Goal: Information Seeking & Learning: Check status

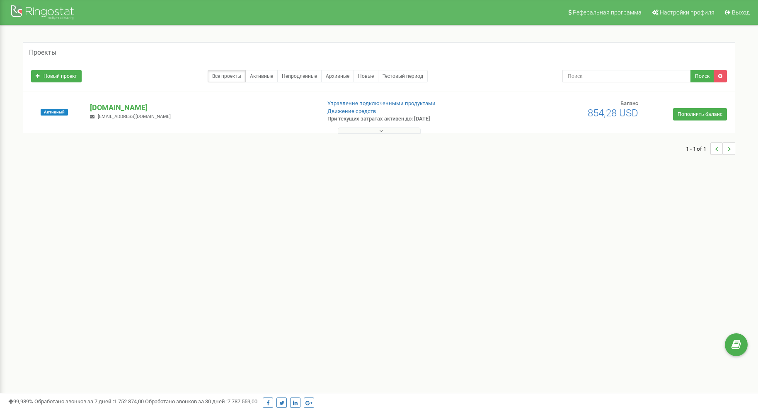
click at [382, 130] on icon at bounding box center [381, 131] width 4 height 6
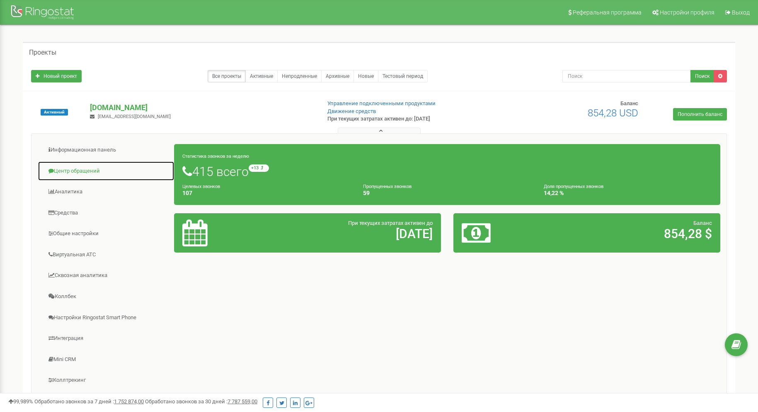
click at [93, 169] on link "Центр обращений" at bounding box center [106, 171] width 137 height 20
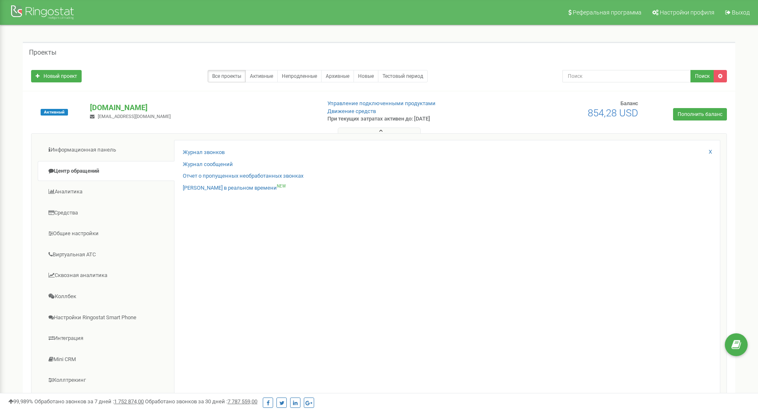
click at [205, 145] on div "Журнал звонков Журнал сообщений Отчет о пропущенных необработанных звонках Звон…" at bounding box center [447, 270] width 546 height 260
click at [206, 150] on link "Журнал звонков" at bounding box center [204, 153] width 42 height 8
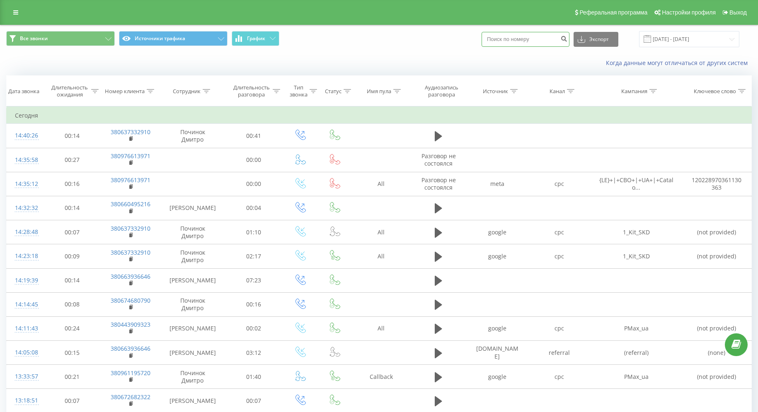
click at [512, 41] on input at bounding box center [525, 39] width 88 height 15
paste input "0931706534"
type input "0931706534"
click at [567, 39] on icon "submit" at bounding box center [563, 37] width 7 height 5
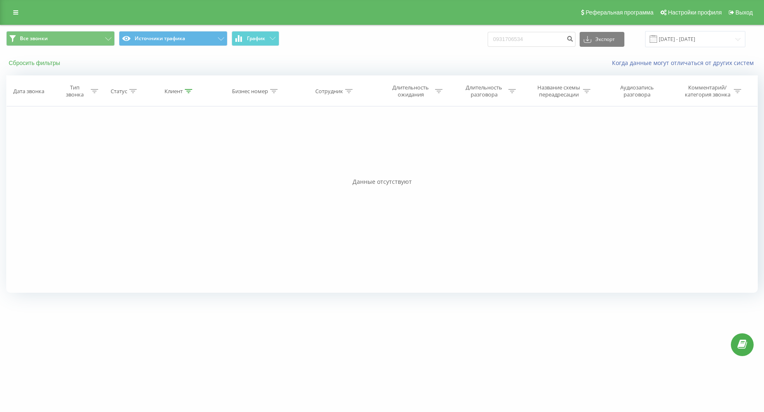
click at [46, 59] on button "Сбросить фильтры" at bounding box center [35, 62] width 58 height 7
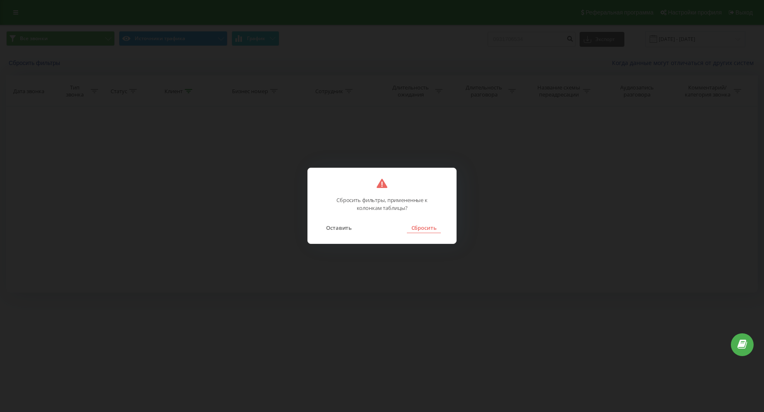
click at [423, 228] on button "Сбросить" at bounding box center [424, 227] width 34 height 11
